Goal: Task Accomplishment & Management: Complete application form

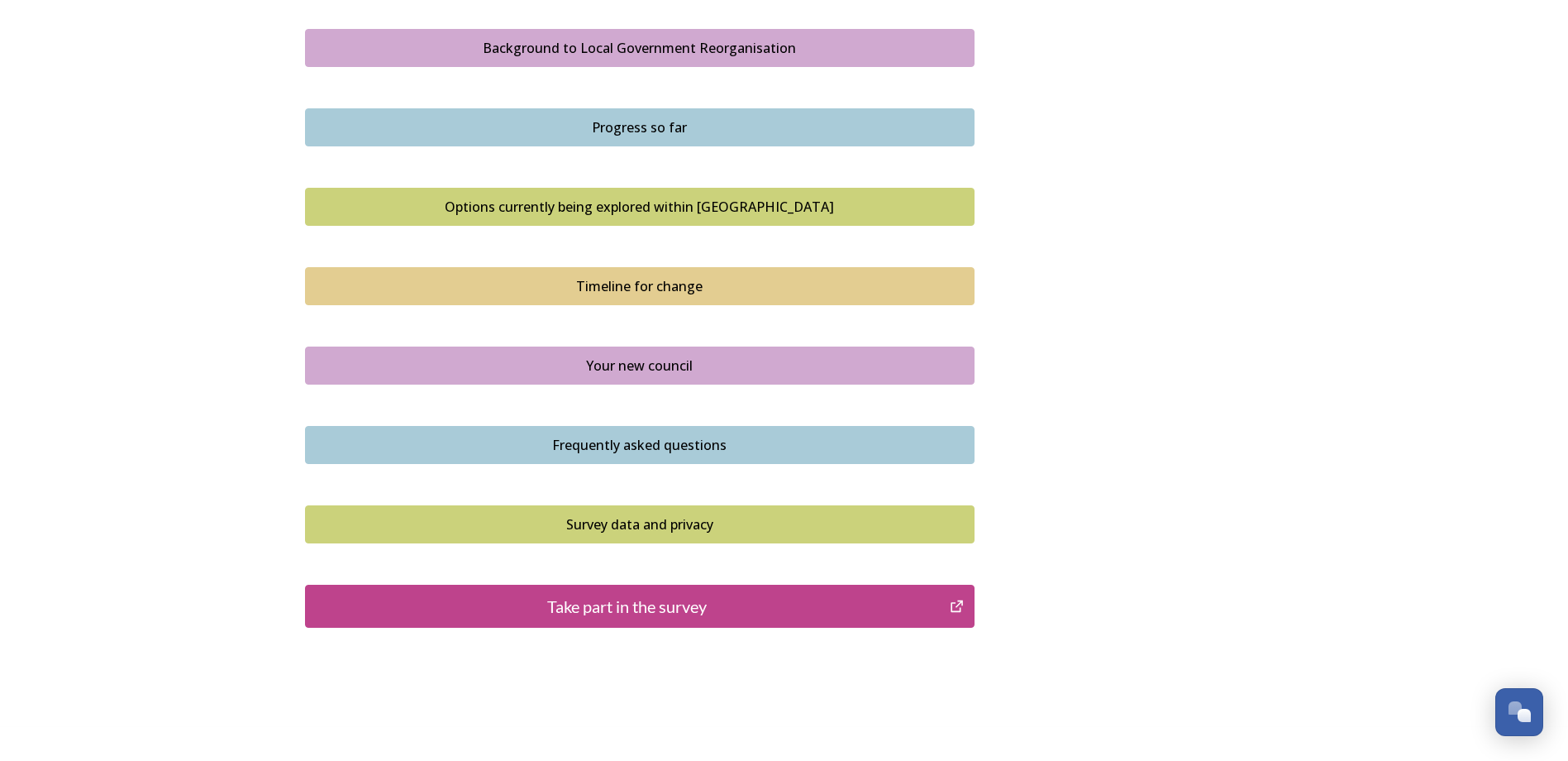
scroll to position [986, 0]
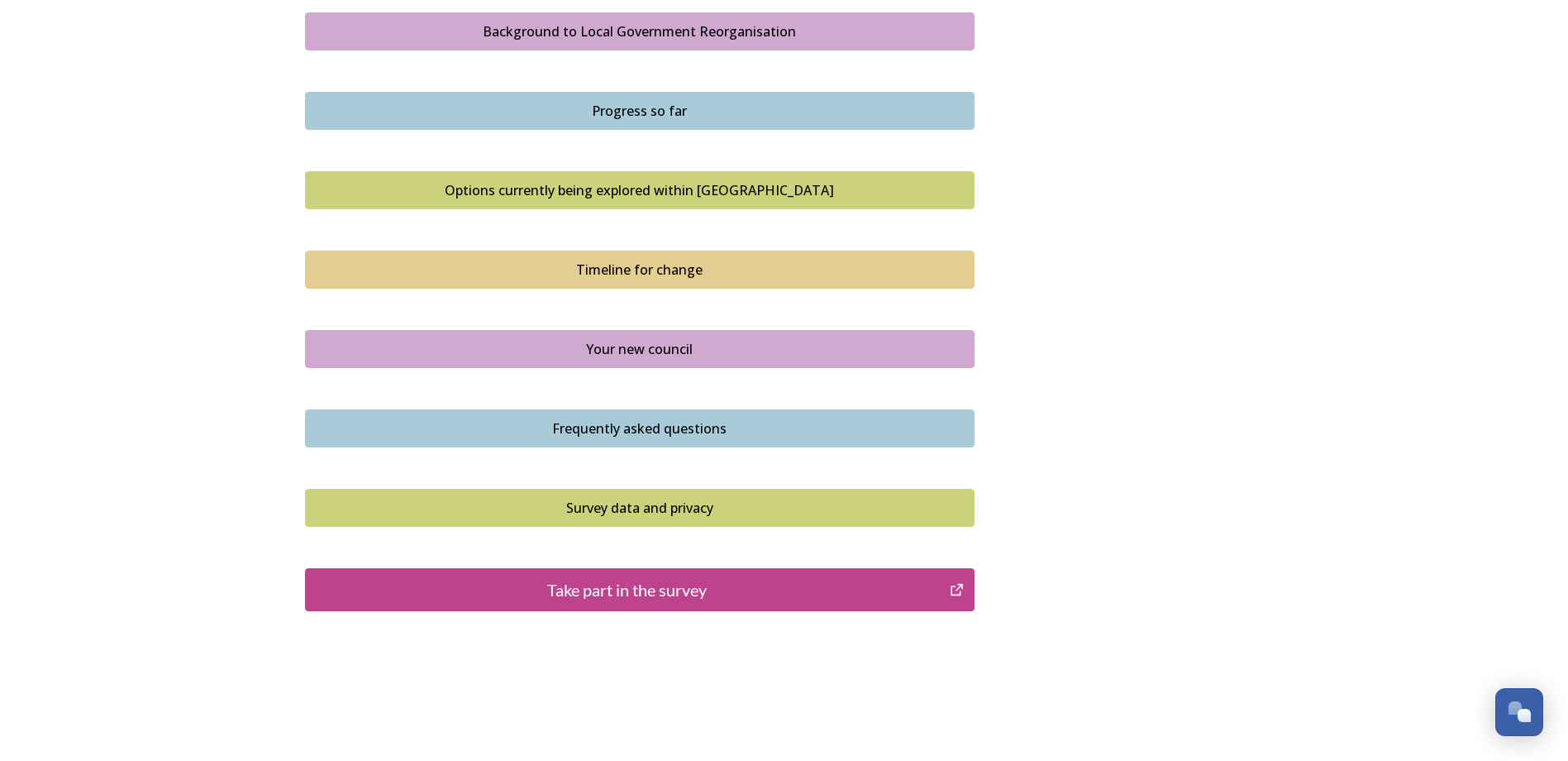
click at [728, 495] on div "Take part in the survey" at bounding box center [628, 589] width 627 height 25
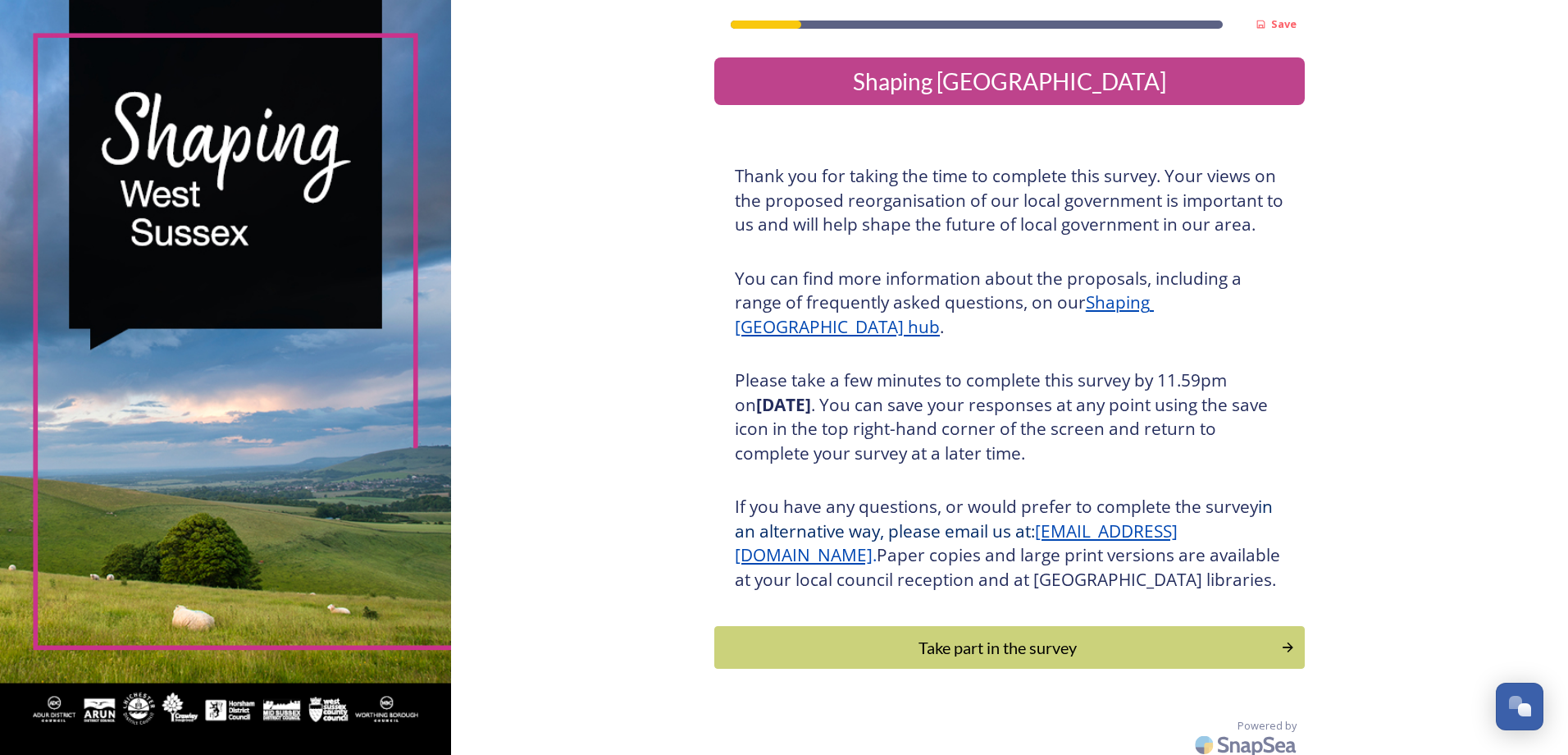
scroll to position [34, 0]
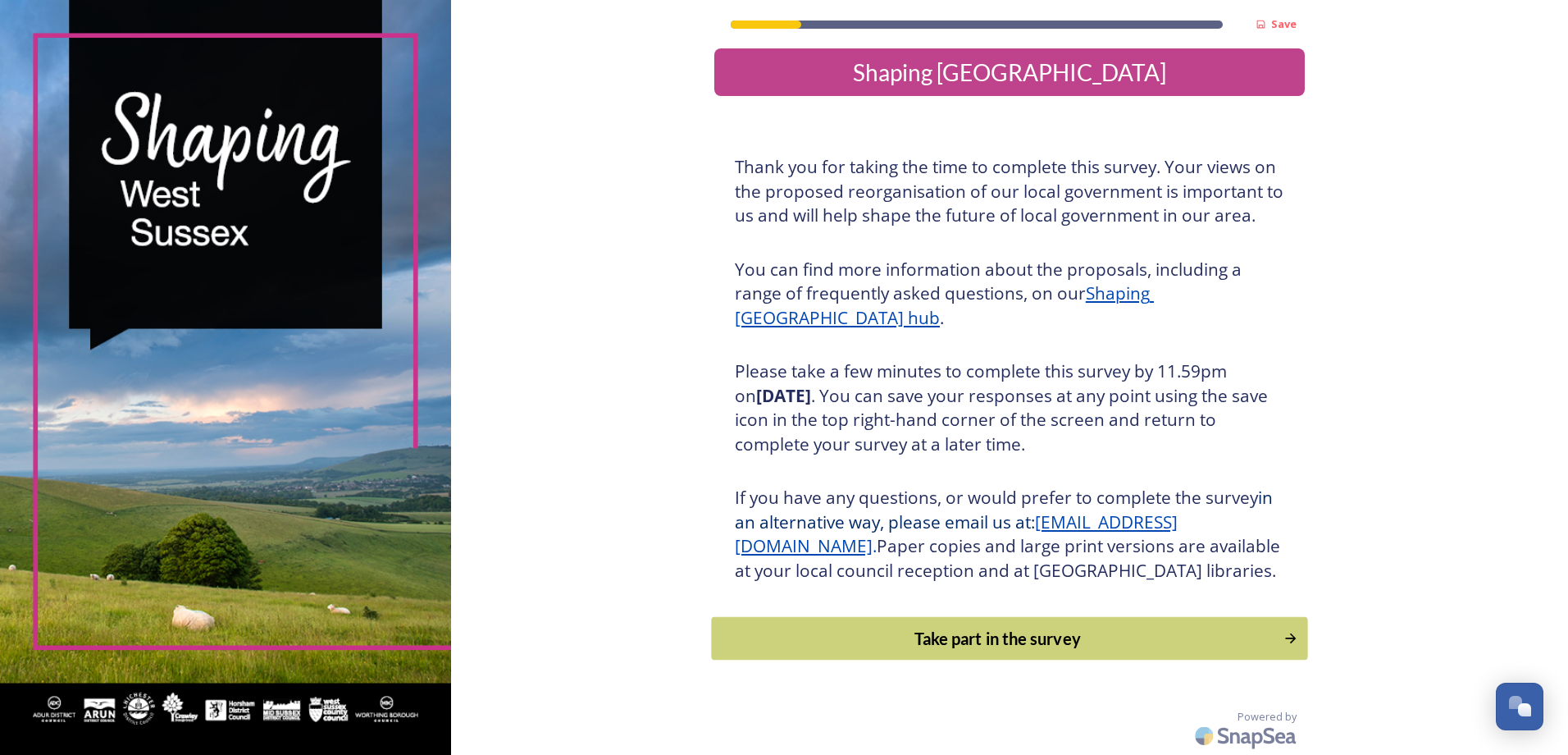
click at [1012, 641] on div "Take part in the survey" at bounding box center [997, 638] width 554 height 25
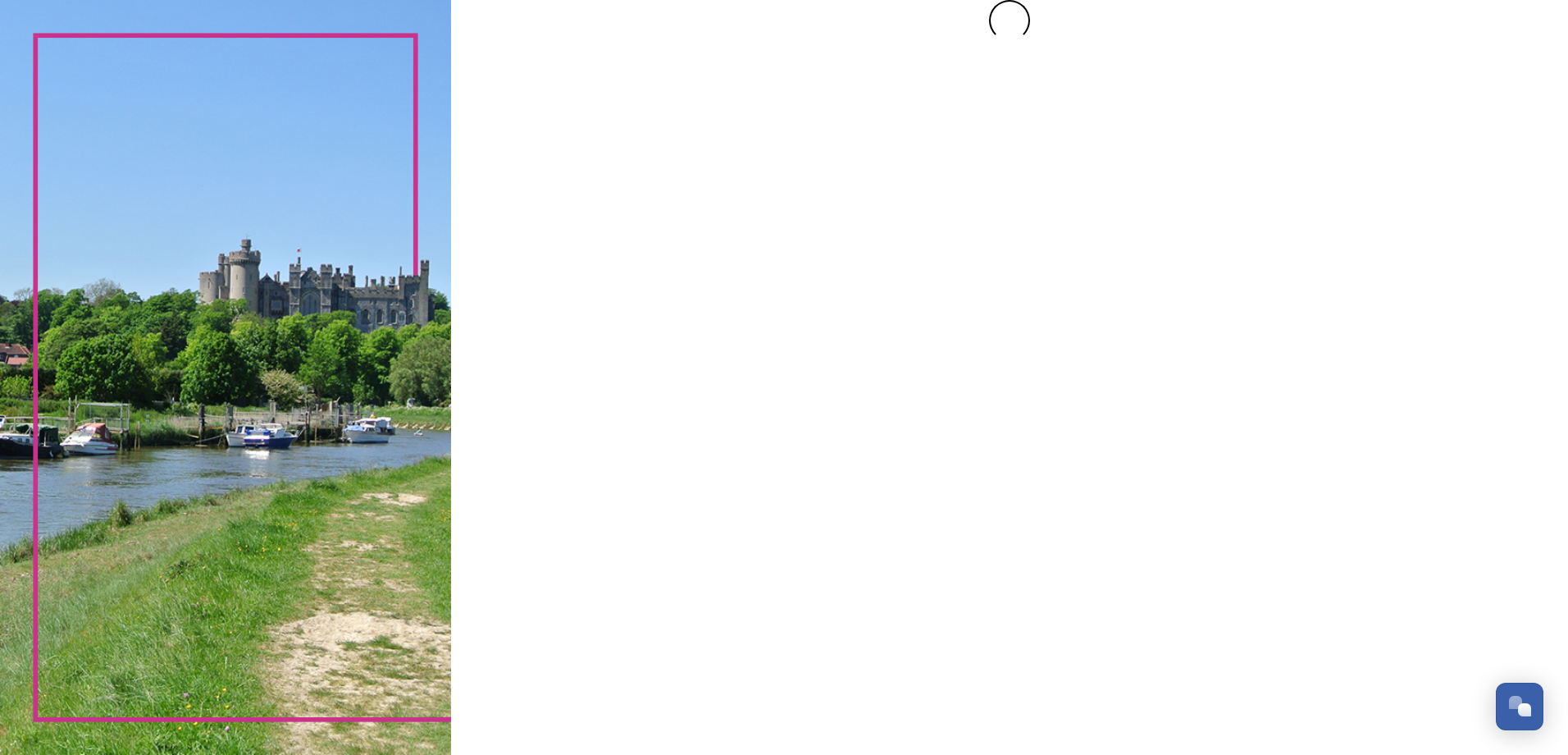
scroll to position [0, 0]
